Goal: Contribute content: Add original content to the website for others to see

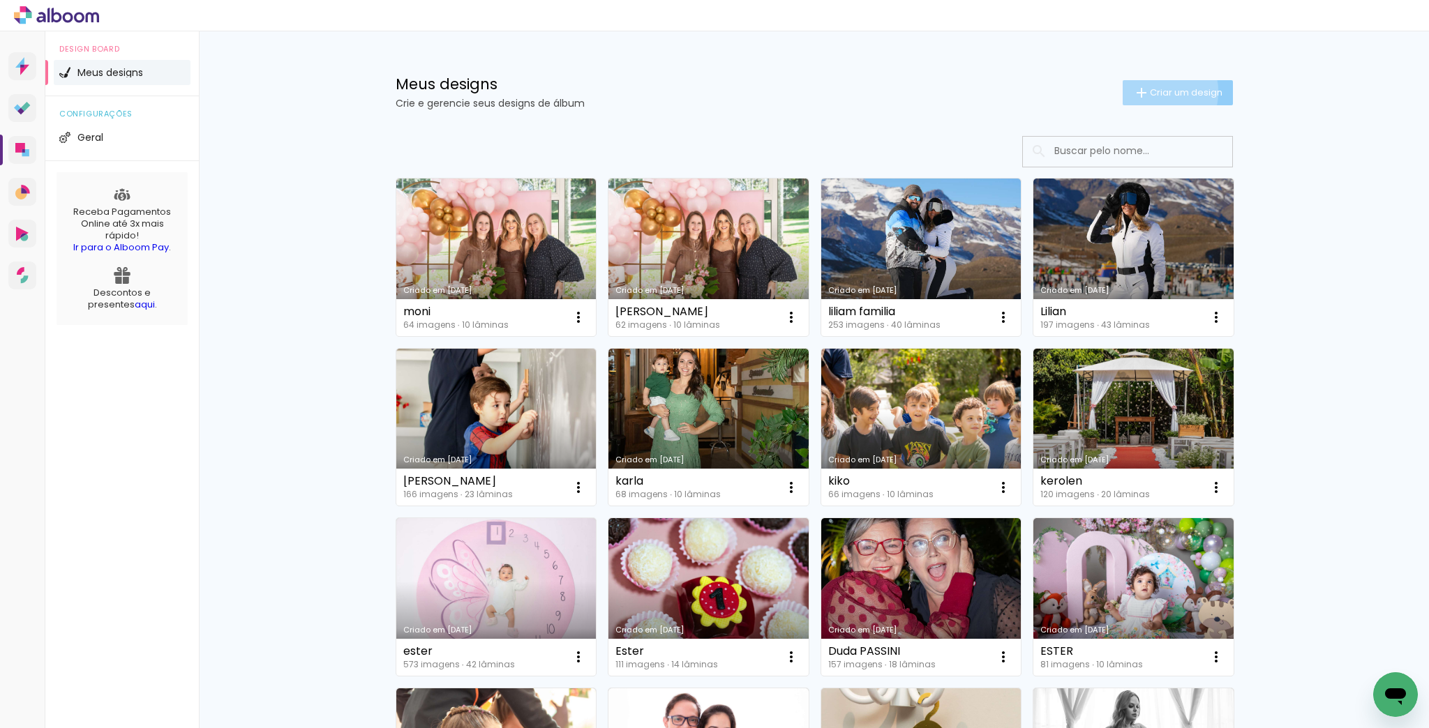
click at [1150, 91] on span "Criar um design" at bounding box center [1186, 92] width 73 height 9
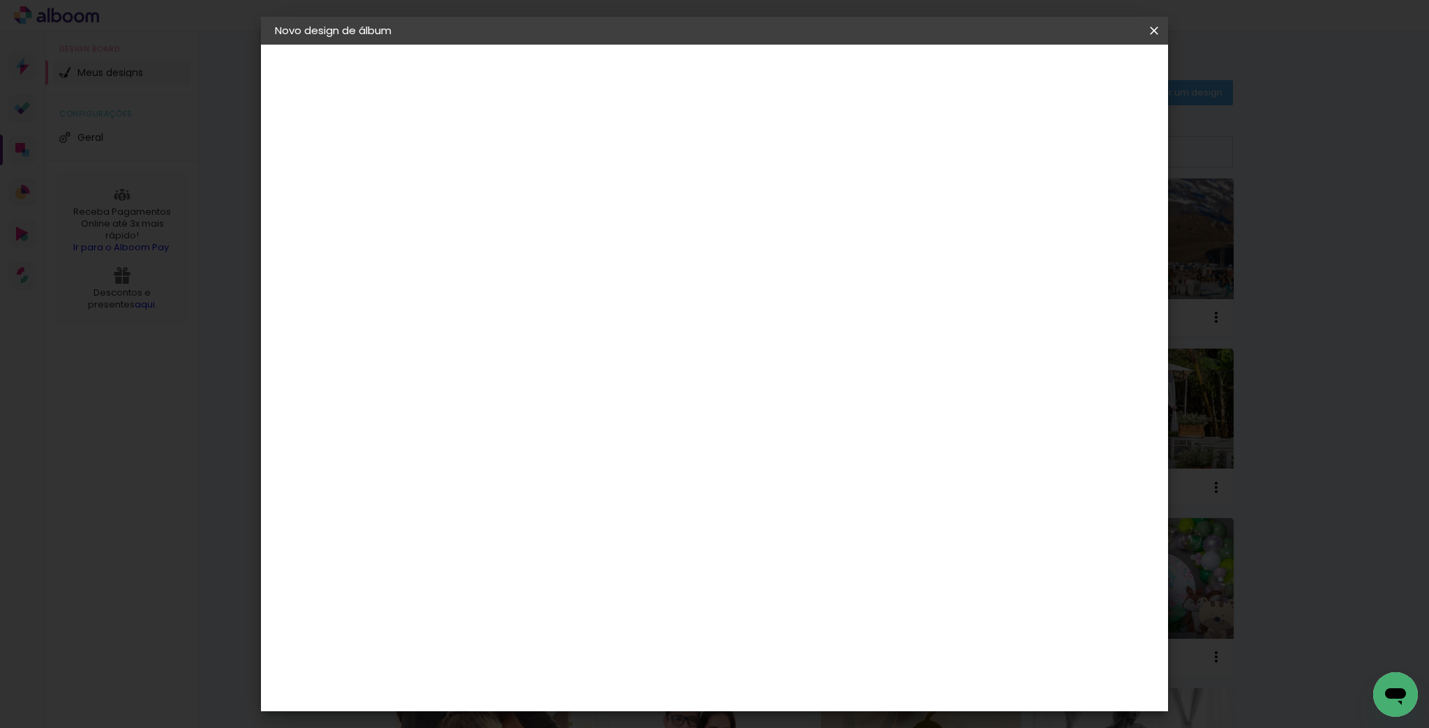
click at [503, 187] on input at bounding box center [503, 187] width 0 height 22
type input "bruna"
type paper-input "bruna"
click at [0, 0] on slot "Avançar" at bounding box center [0, 0] width 0 height 0
click at [549, 463] on div "AlfaFotoBook" at bounding box center [531, 467] width 74 height 11
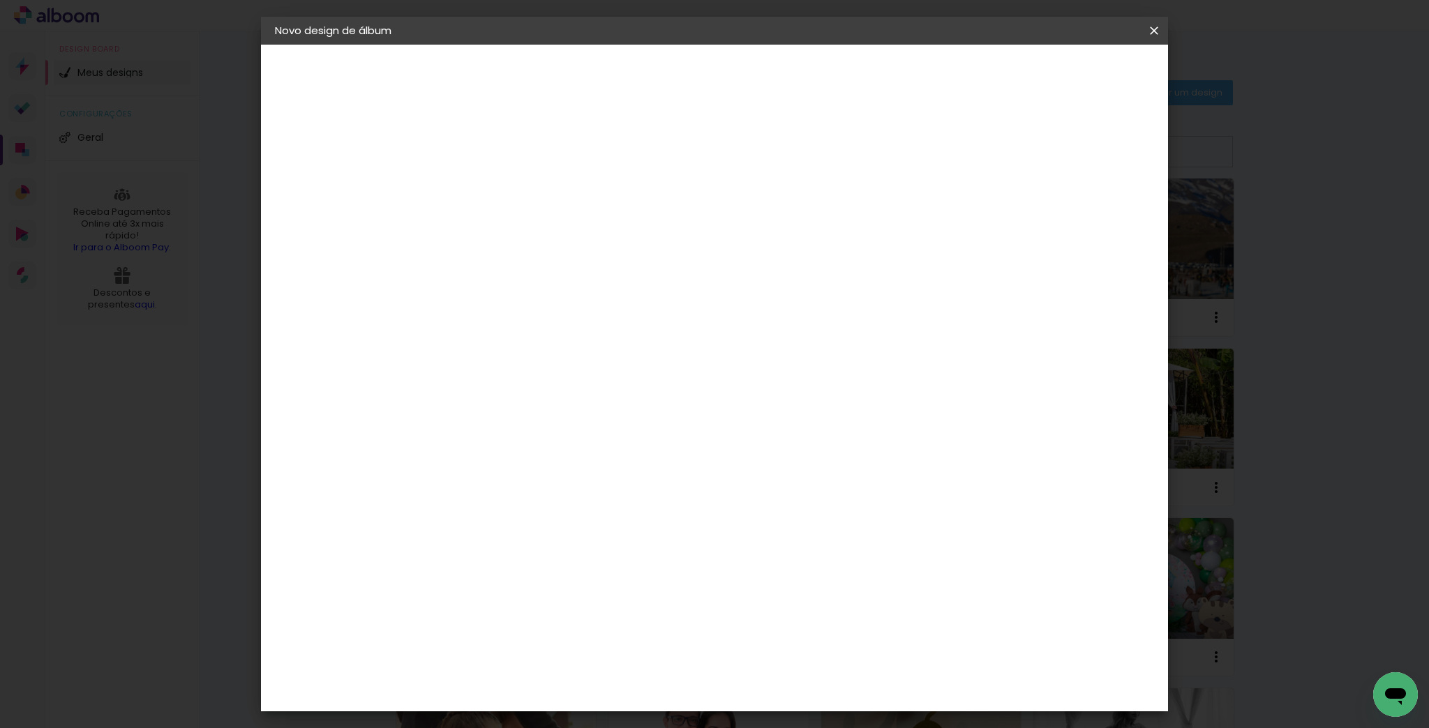
click at [764, 62] on paper-button "Avançar" at bounding box center [729, 74] width 68 height 24
click at [0, 0] on slot "Avançar" at bounding box center [0, 0] width 0 height 0
click at [1069, 78] on span "Iniciar design" at bounding box center [1036, 74] width 63 height 10
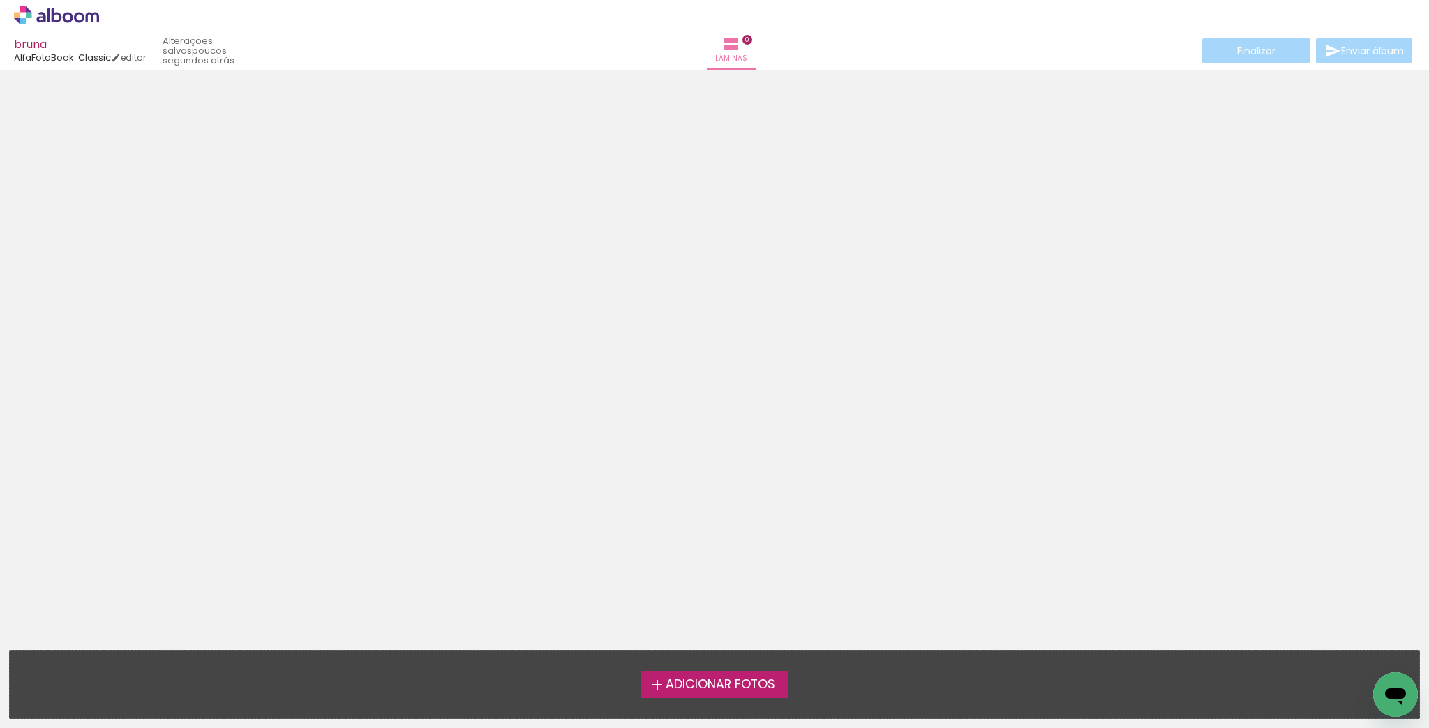
click at [697, 675] on label "Adicionar Fotos" at bounding box center [714, 684] width 149 height 27
click at [0, 0] on input "file" at bounding box center [0, 0] width 0 height 0
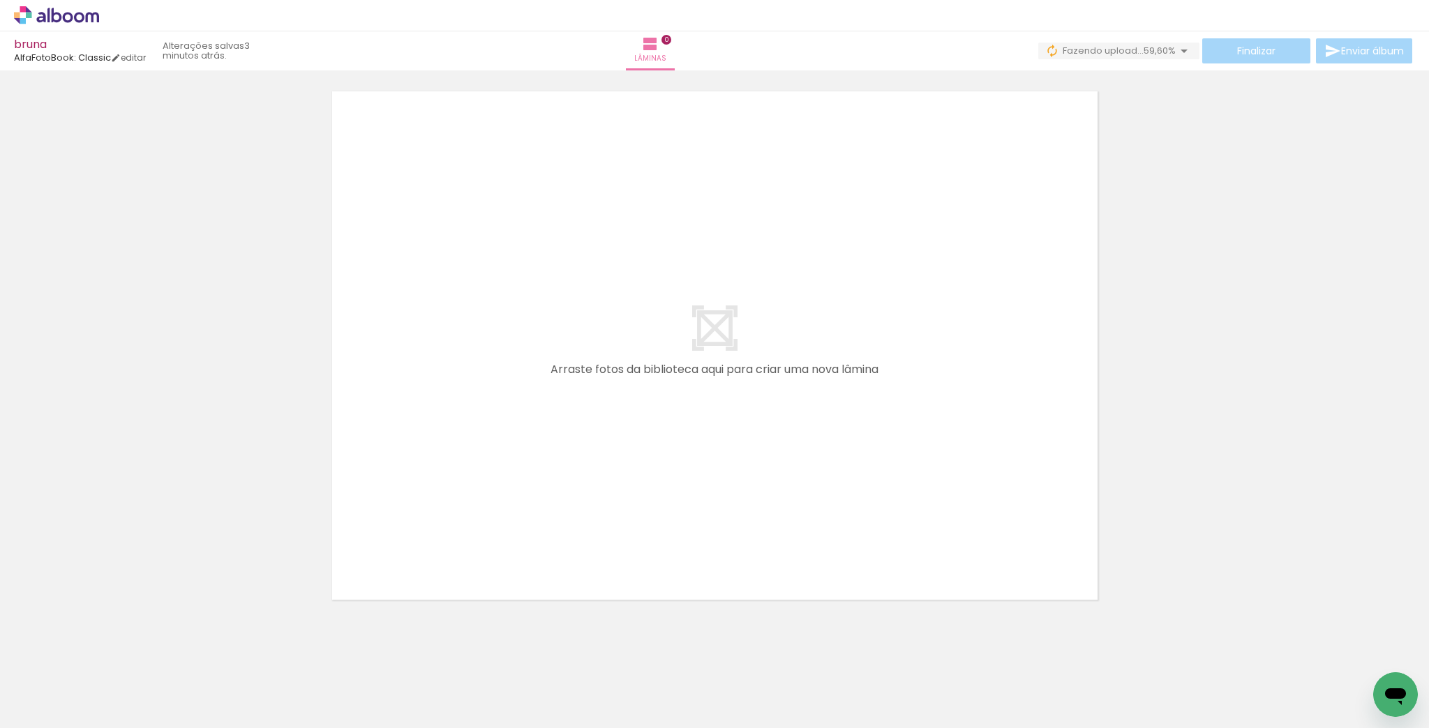
scroll to position [44, 0]
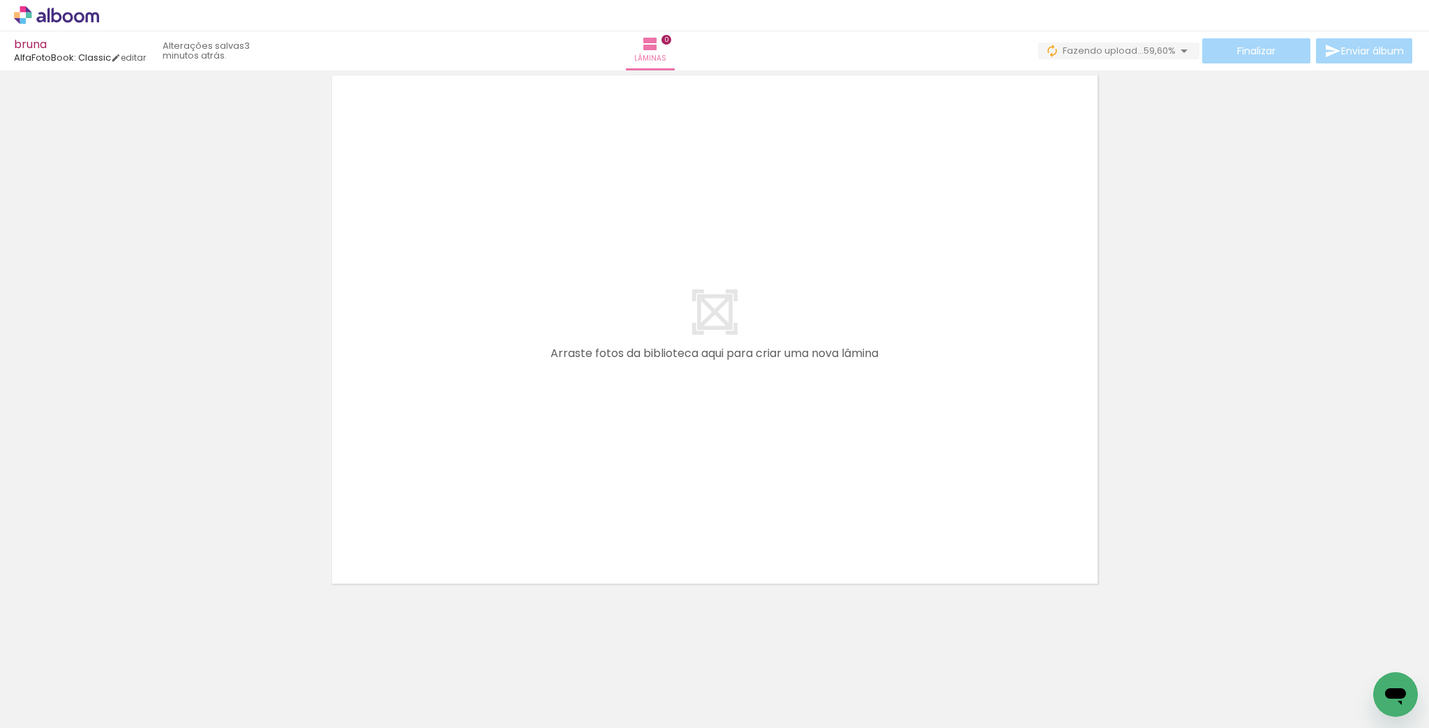
click at [145, 693] on div at bounding box center [132, 681] width 69 height 46
click at [45, 710] on span "Adicionar Fotos" at bounding box center [50, 709] width 42 height 15
click at [0, 0] on input "file" at bounding box center [0, 0] width 0 height 0
click at [46, 702] on span "Adicionar Fotos" at bounding box center [50, 709] width 42 height 15
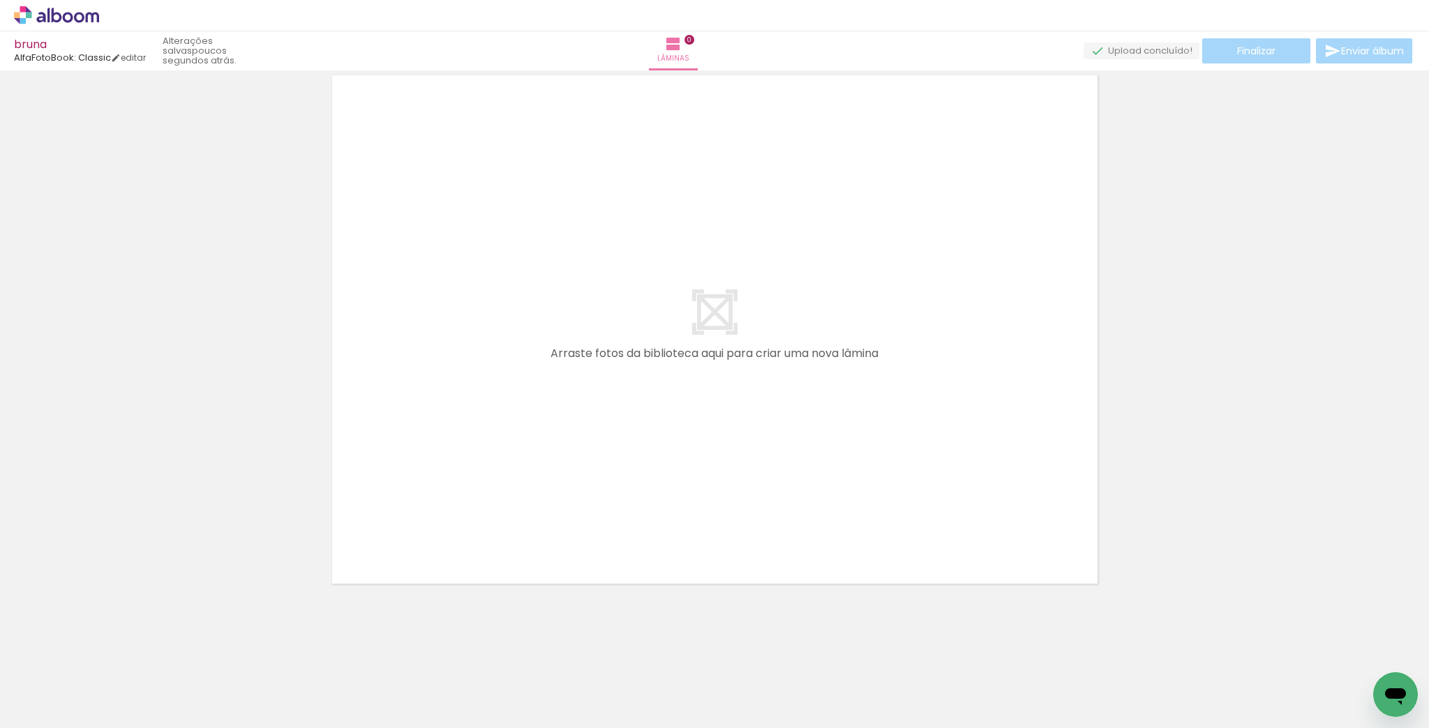
click at [0, 0] on input "file" at bounding box center [0, 0] width 0 height 0
